Goal: Task Accomplishment & Management: Manage account settings

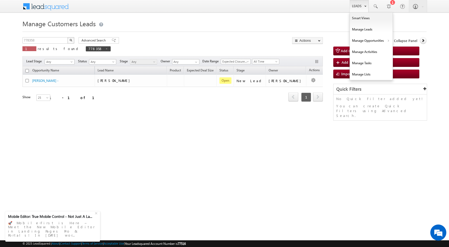
click at [357, 7] on link "Leads" at bounding box center [358, 6] width 19 height 12
click at [397, 52] on link "Customers Leads" at bounding box center [417, 51] width 49 height 11
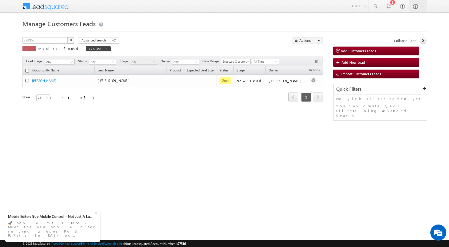
click at [325, 165] on html "Menu Surbhi Dhadve sitar a5@ks erve." at bounding box center [224, 82] width 449 height 165
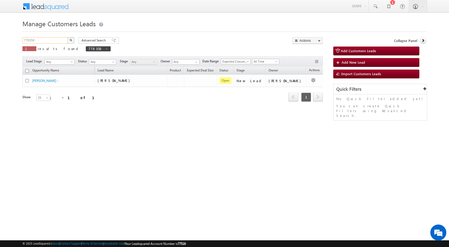
click at [41, 42] on input "778358" at bounding box center [45, 40] width 46 height 6
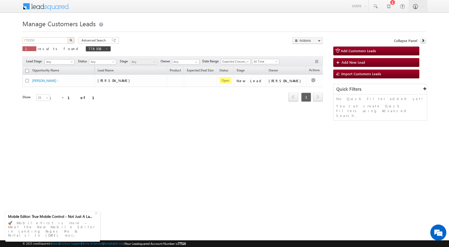
paste input "405"
type input "778405"
click at [71, 40] on img "button" at bounding box center [70, 40] width 3 height 3
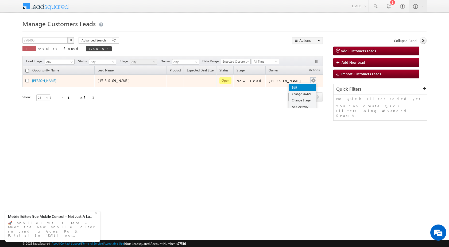
click at [301, 86] on link "Edit" at bounding box center [302, 87] width 27 height 6
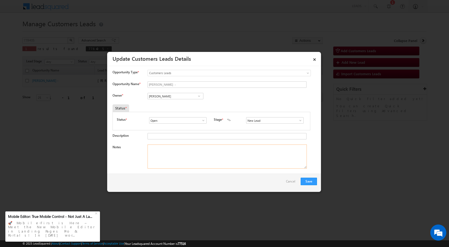
click at [169, 153] on textarea "Notes" at bounding box center [226, 156] width 159 height 24
click at [179, 99] on input "[PERSON_NAME]" at bounding box center [175, 96] width 56 height 6
paste input "[EMAIL_ADDRESS][DOMAIN_NAME]"
click at [178, 105] on span "[EMAIL_ADDRESS][DOMAIN_NAME]" at bounding box center [174, 106] width 48 height 4
type input "[PERSON_NAME]"
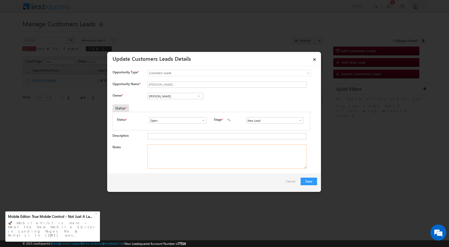
click at [175, 154] on textarea "Notes" at bounding box center [226, 156] width 159 height 24
click at [160, 147] on textarea "Notes" at bounding box center [226, 156] width 159 height 24
paste textarea "Name - [PERSON_NAME] / Own Plot + Construction / Lv - 10Lac / Registry / Gram P…"
type textarea "Name - [PERSON_NAME] / Own Plot + Construction / Lv - 10Lac / Registry / Gram P…"
click at [308, 182] on button "Save" at bounding box center [309, 180] width 16 height 7
